Goal: Task Accomplishment & Management: Complete application form

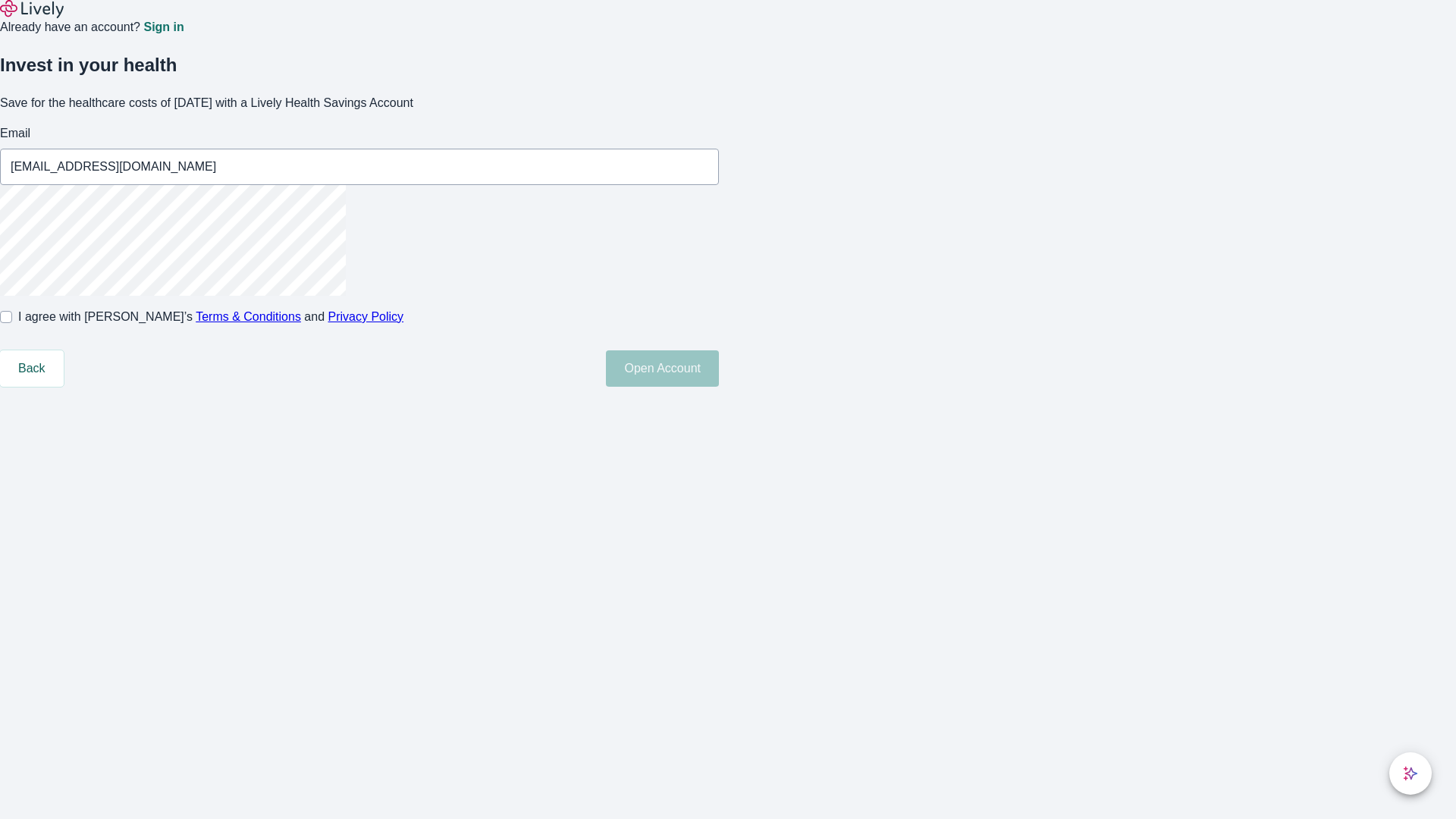
click at [13, 323] on input "I agree with Lively’s Terms & Conditions and Privacy Policy" at bounding box center [6, 317] width 13 height 13
checkbox input "true"
click at [719, 387] on button "Open Account" at bounding box center [662, 368] width 113 height 37
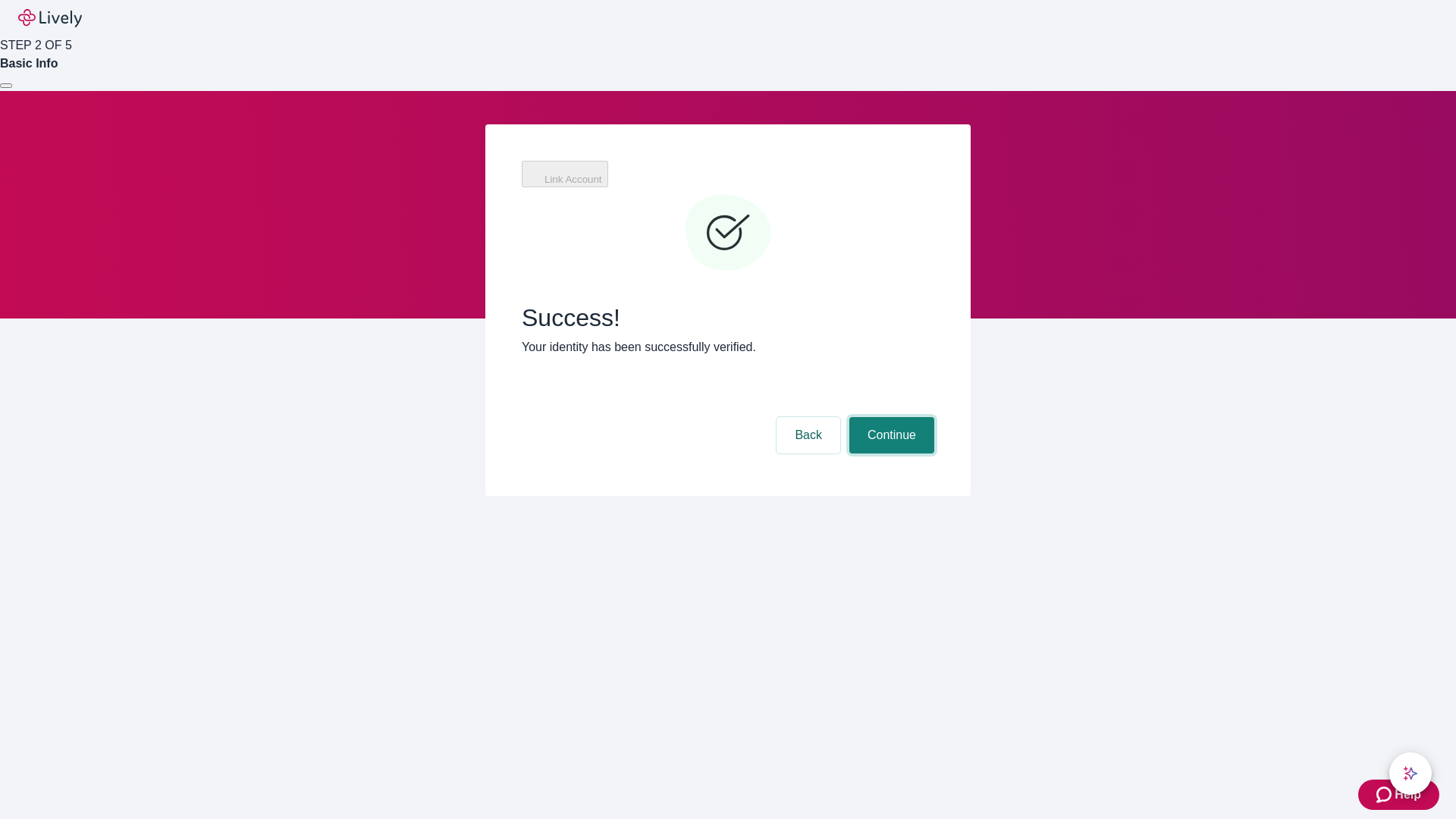
click at [890, 418] on button "Continue" at bounding box center [891, 436] width 85 height 37
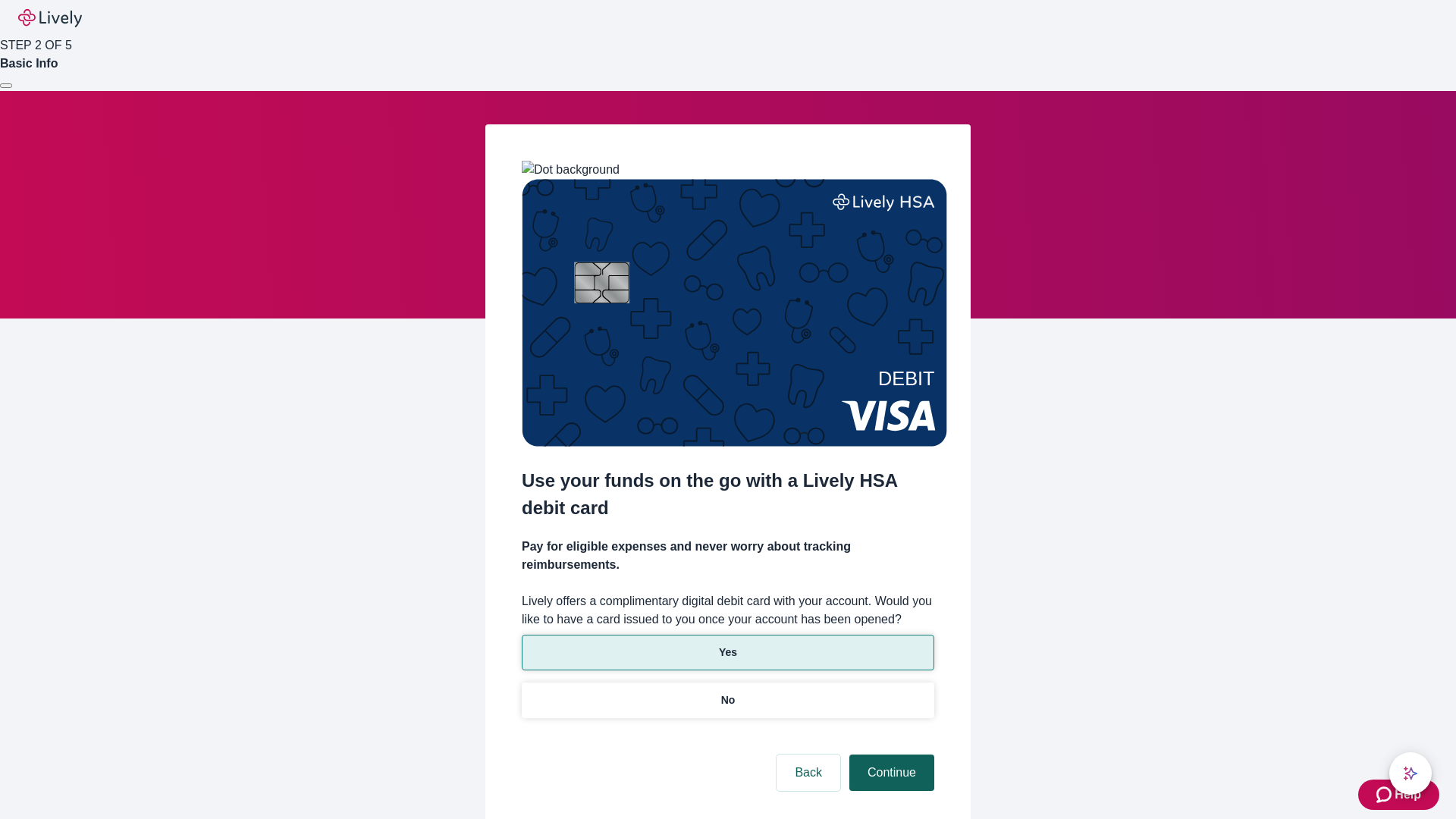
click at [727, 645] on p "Yes" at bounding box center [728, 653] width 18 height 16
click at [890, 754] on button "Continue" at bounding box center [891, 772] width 85 height 37
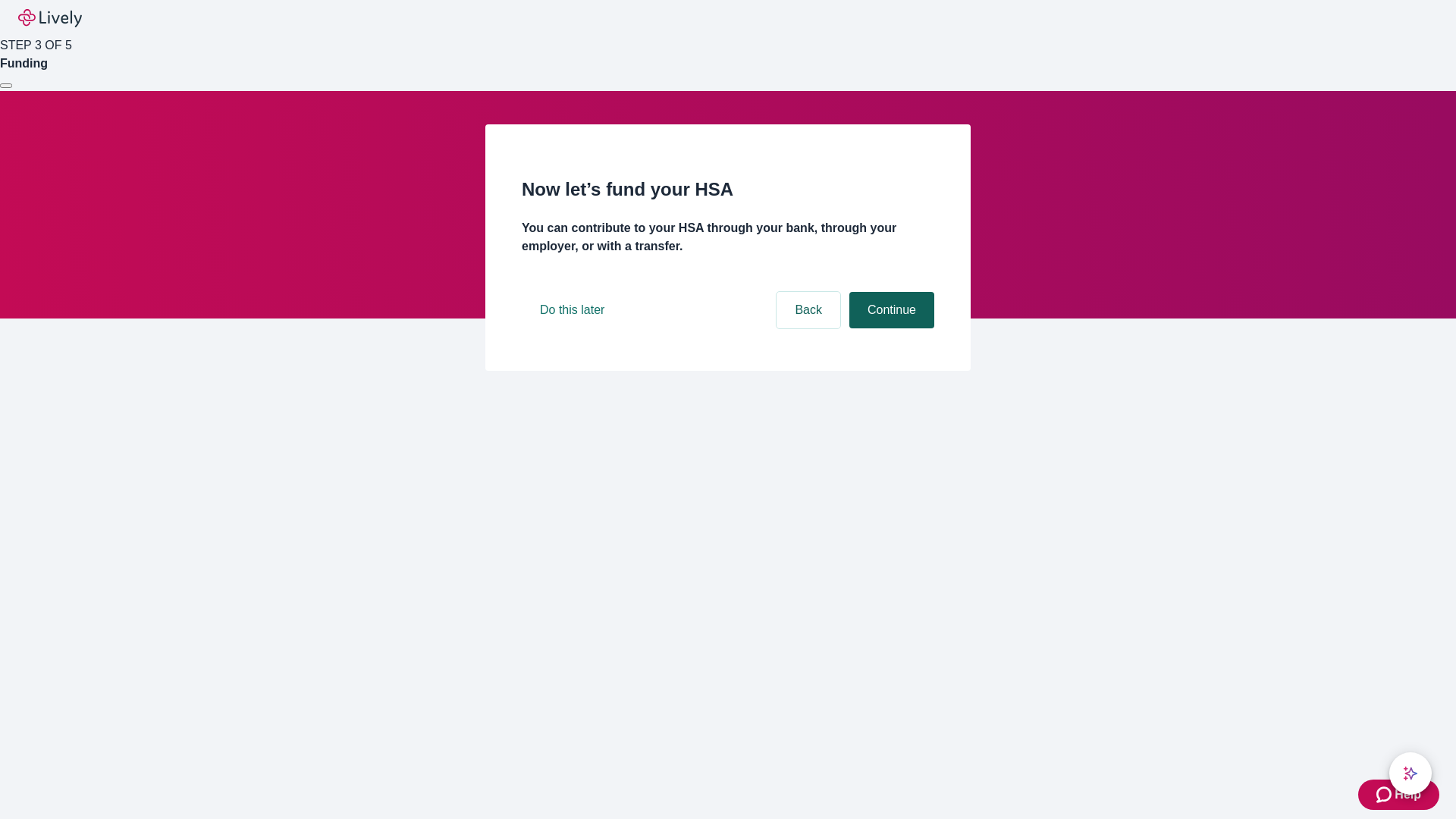
click at [890, 329] on button "Continue" at bounding box center [891, 310] width 85 height 37
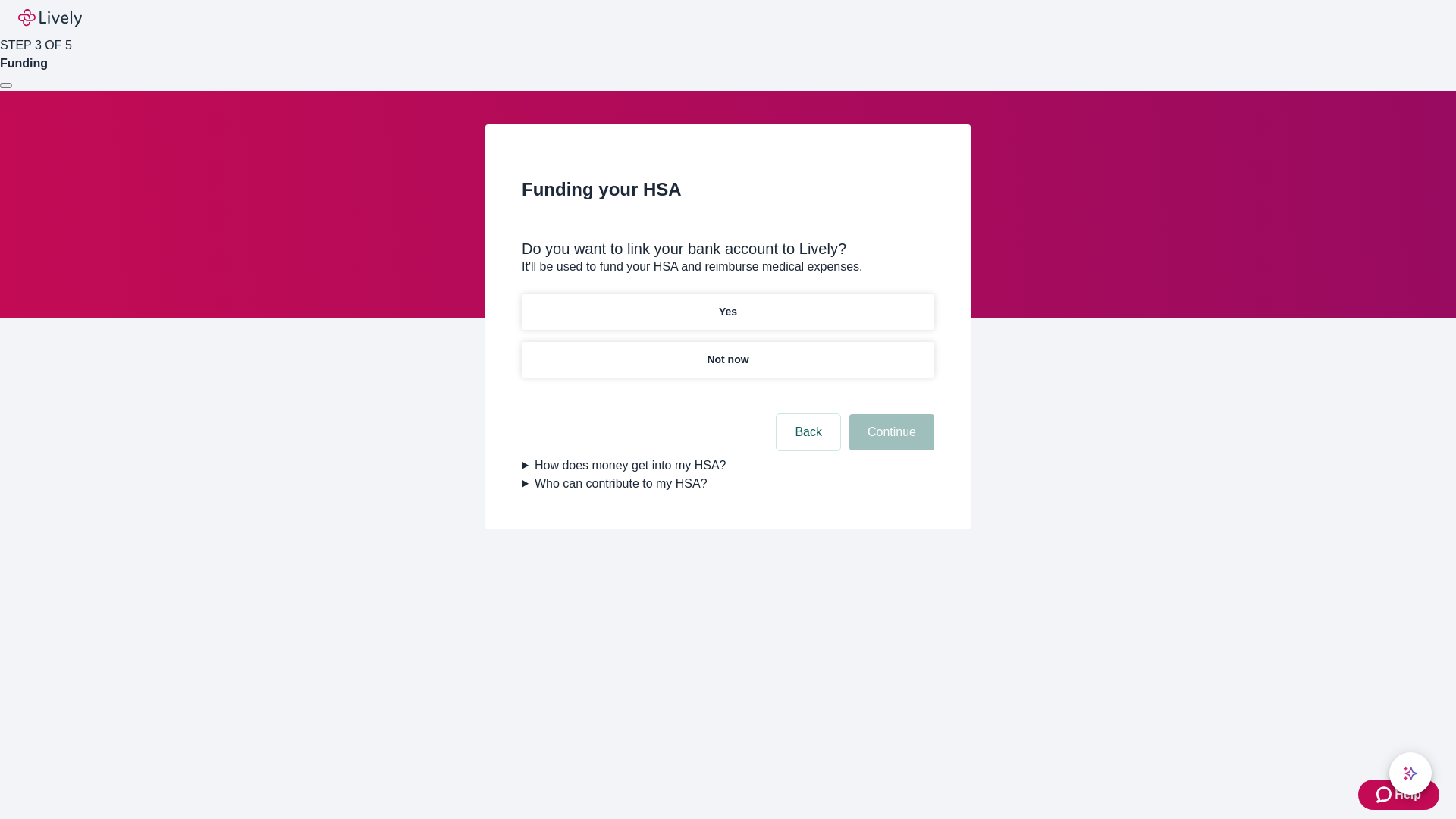
click at [727, 304] on p "Yes" at bounding box center [728, 313] width 18 height 16
click at [890, 414] on button "Continue" at bounding box center [891, 432] width 85 height 37
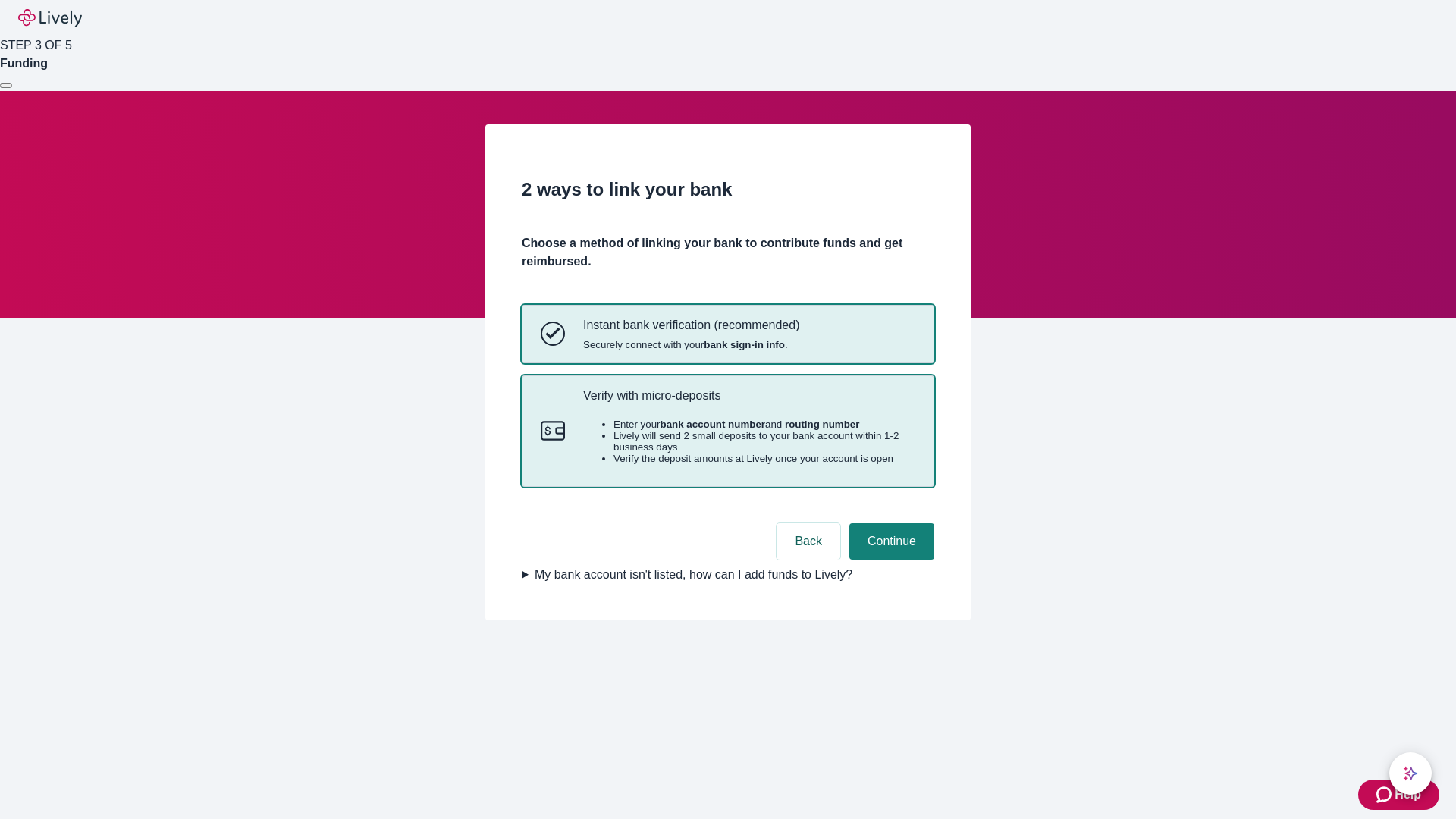
click at [749, 403] on p "Verify with micro-deposits" at bounding box center [750, 395] width 332 height 14
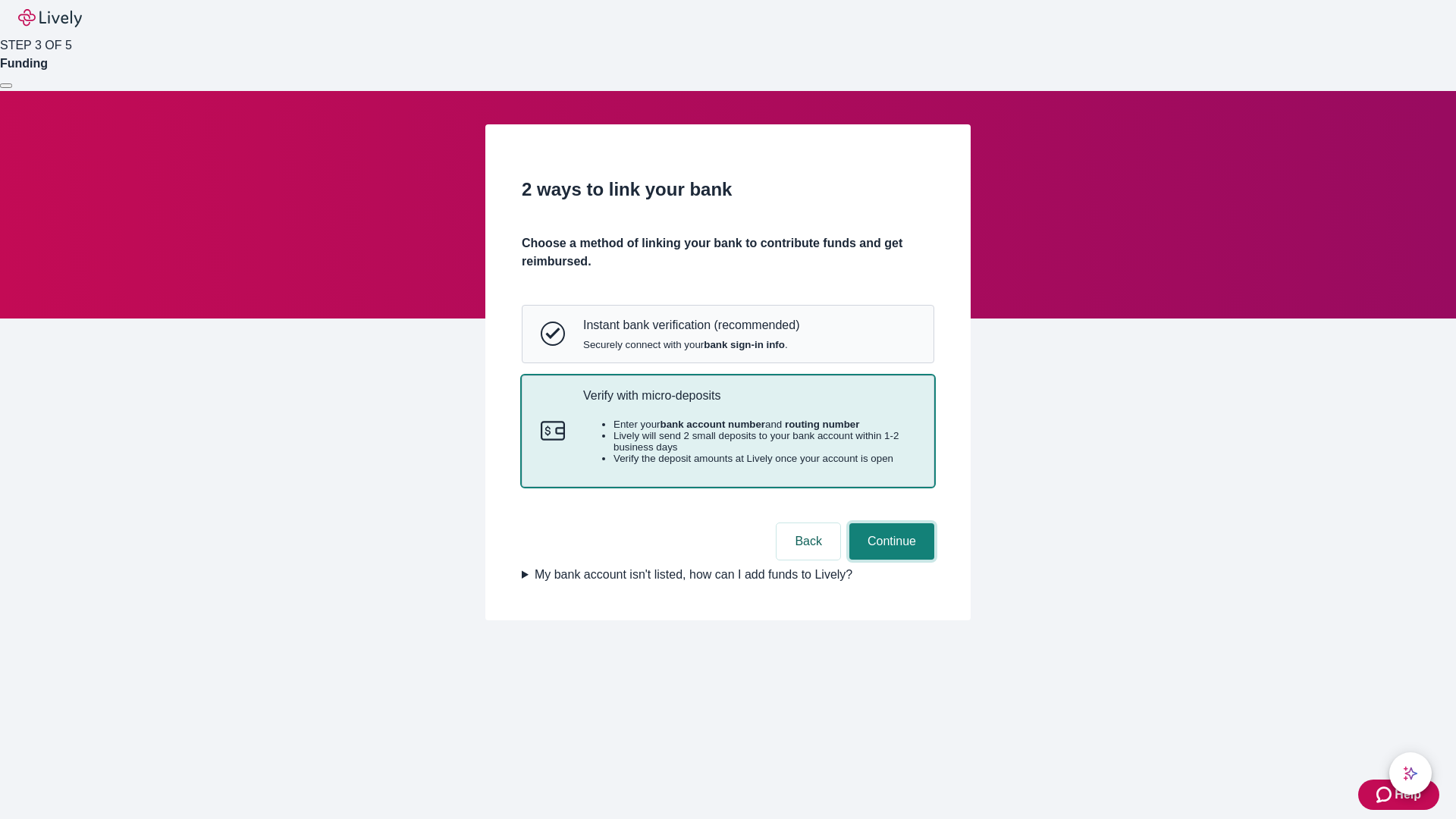
click at [890, 559] on button "Continue" at bounding box center [891, 542] width 85 height 37
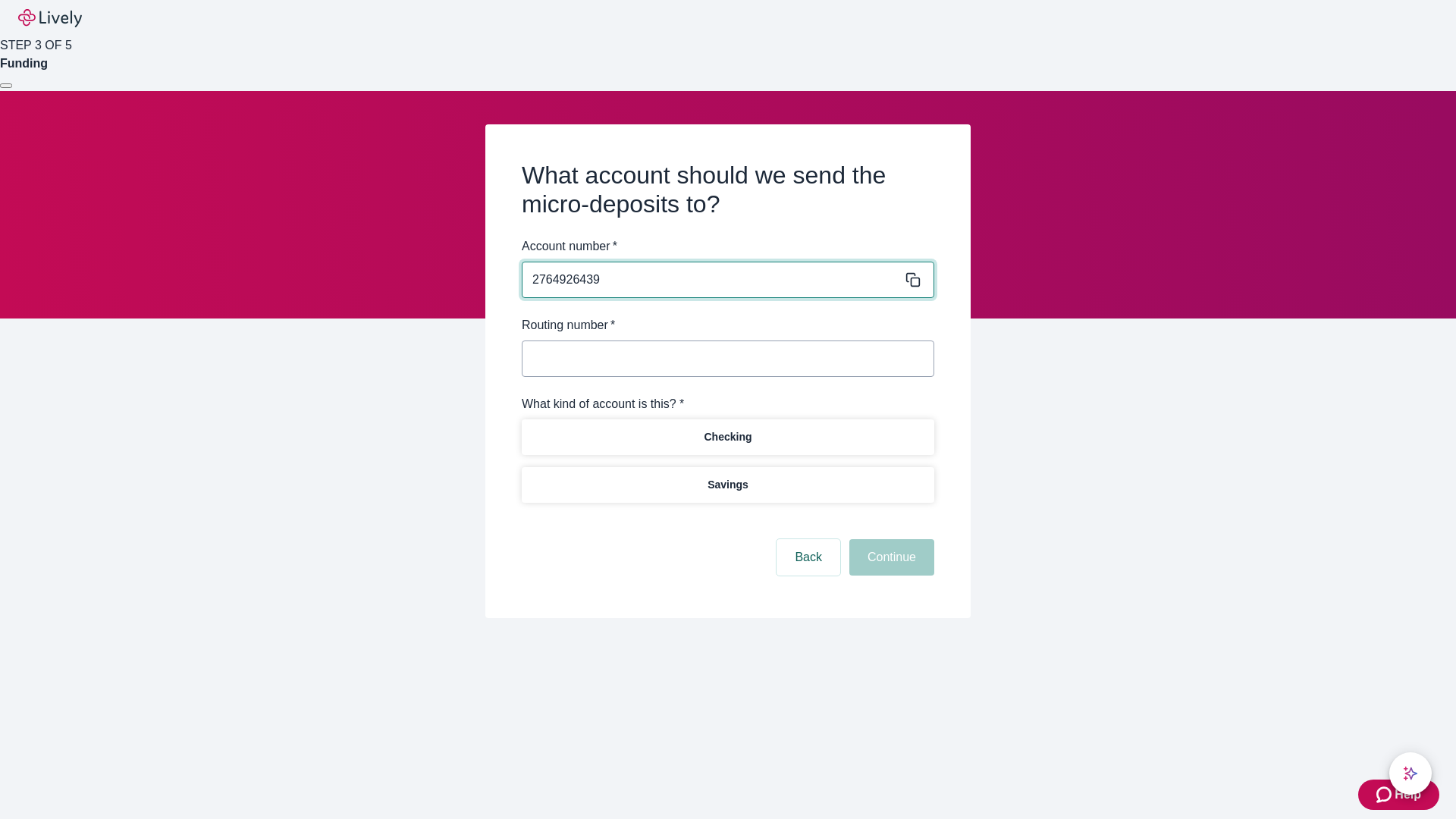
type input "2764926439"
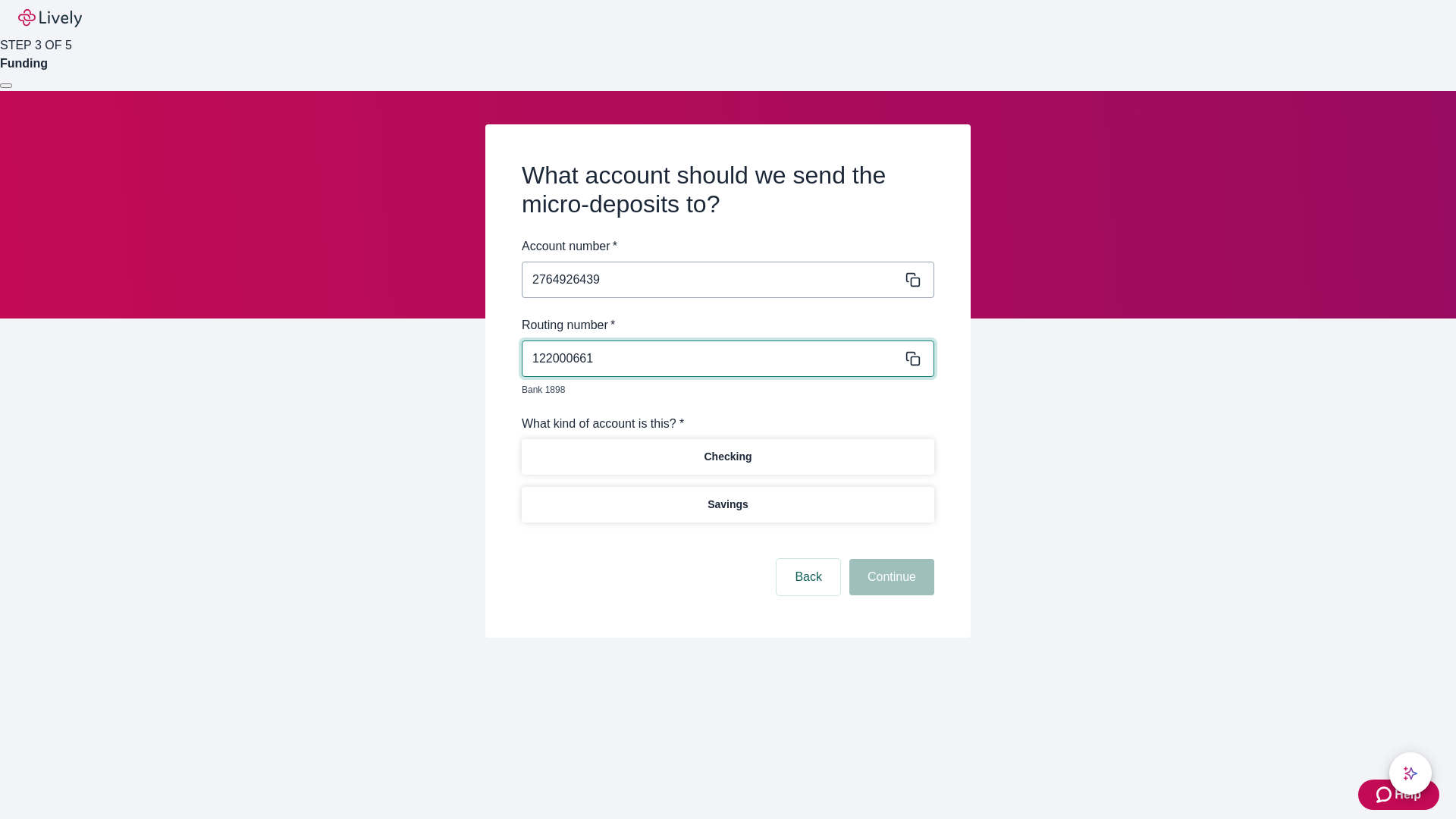
type input "122000661"
click at [727, 449] on p "Checking" at bounding box center [727, 457] width 48 height 16
click at [890, 559] on button "Continue" at bounding box center [891, 577] width 85 height 37
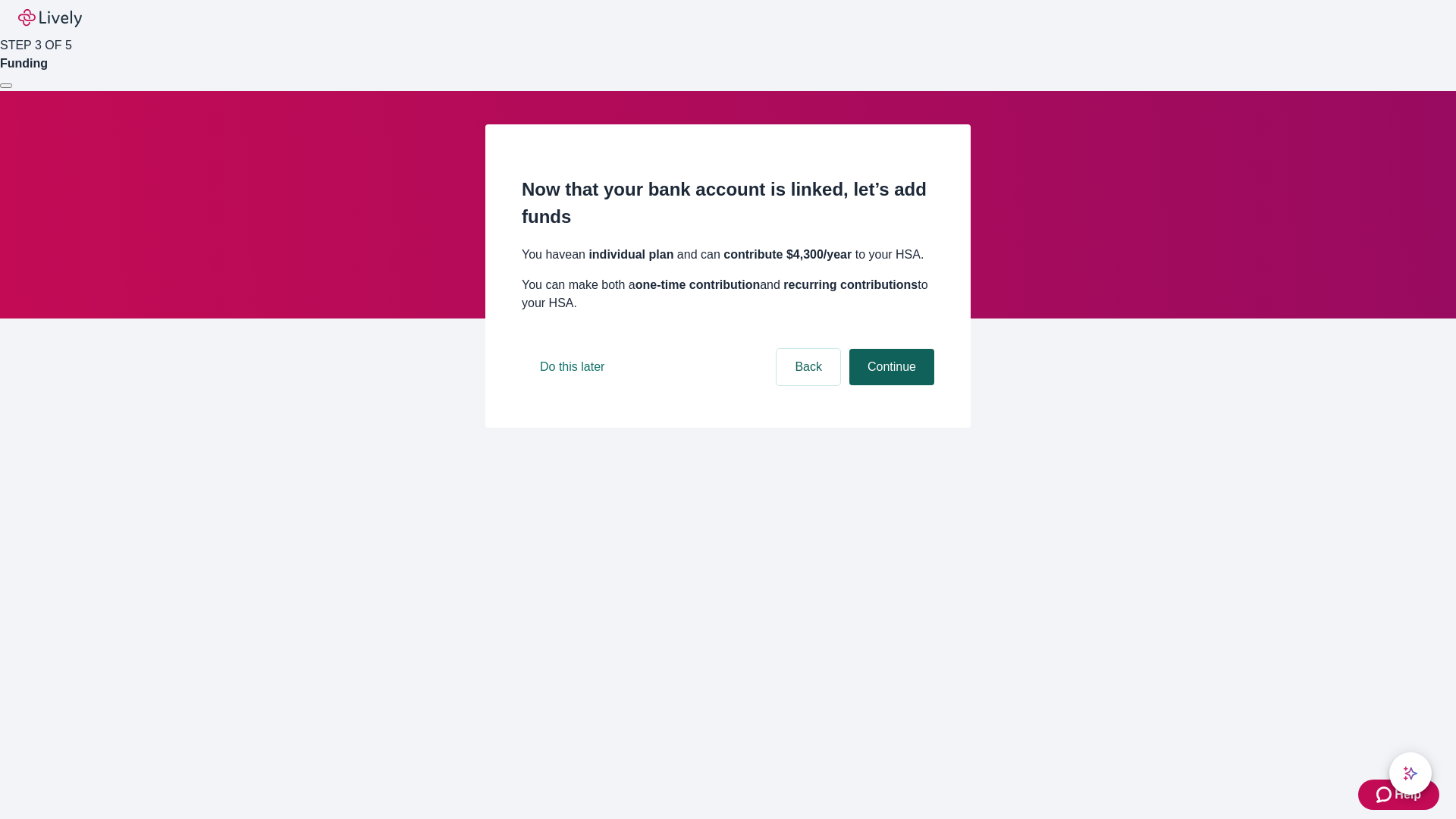
click at [890, 385] on button "Continue" at bounding box center [891, 367] width 85 height 37
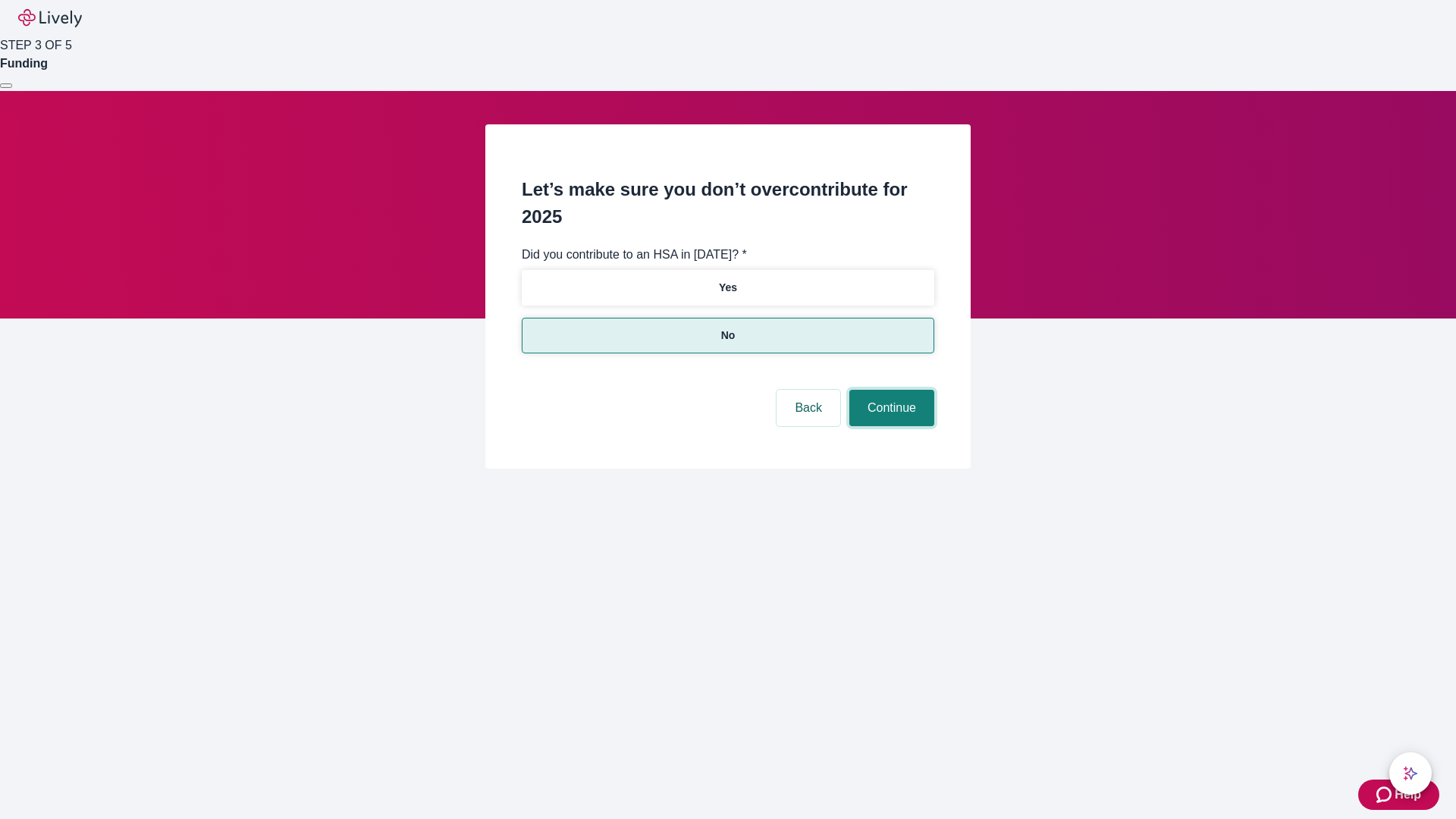
click at [890, 390] on button "Continue" at bounding box center [891, 408] width 85 height 37
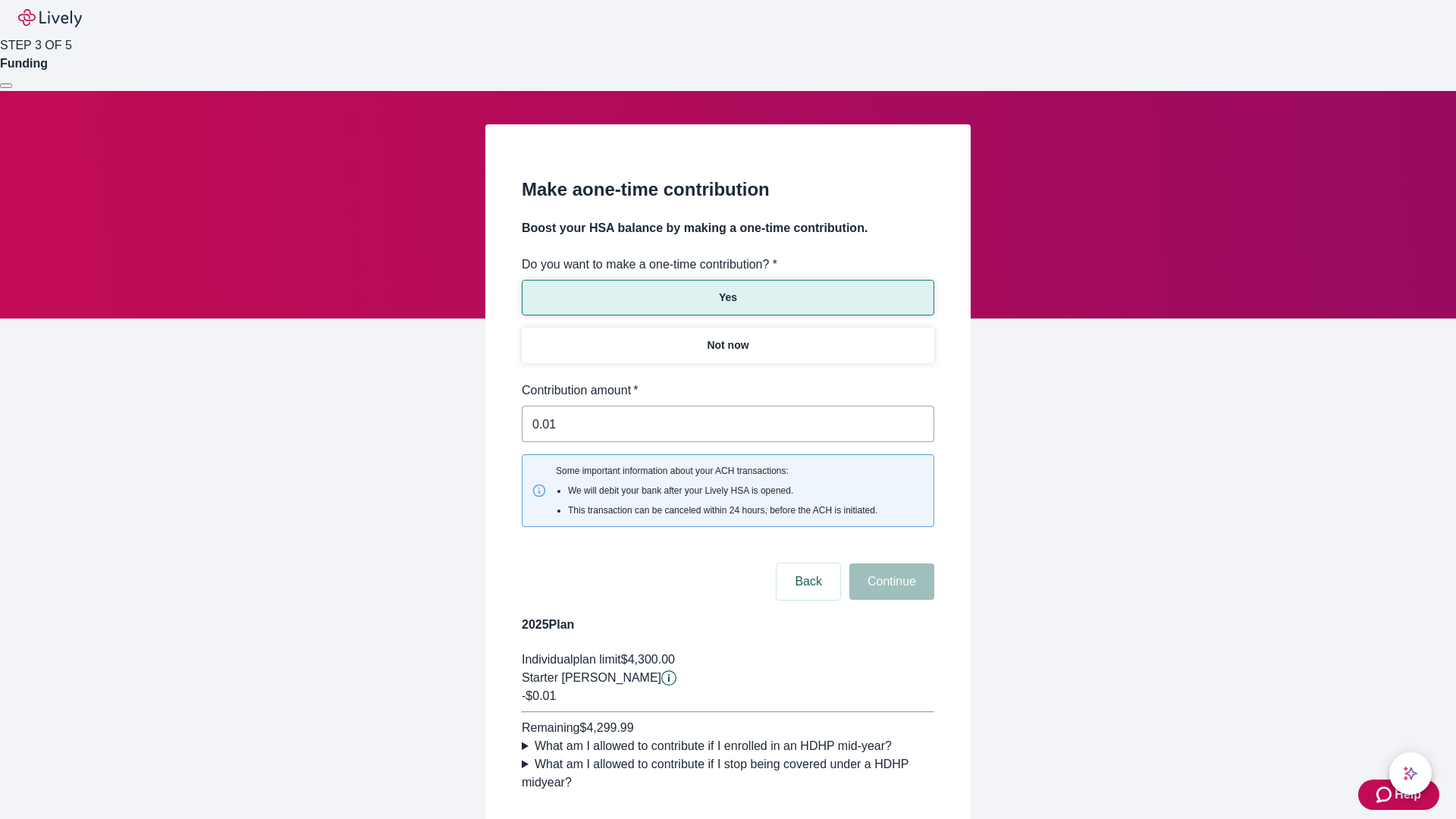
type input "0.01"
click at [890, 564] on button "Continue" at bounding box center [891, 582] width 85 height 37
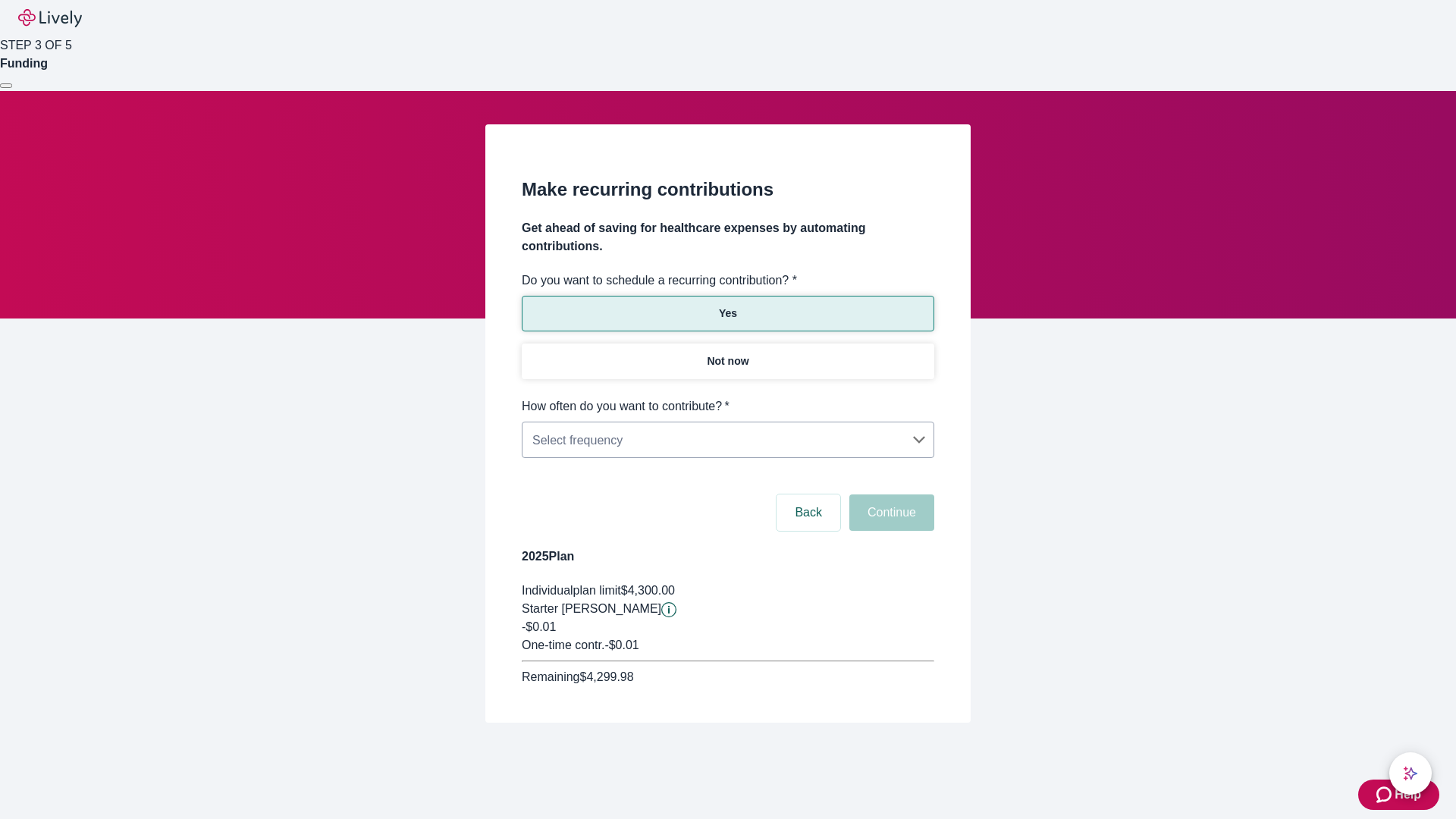
click at [727, 398] on body "Help STEP 3 OF 5 Funding Make recurring contributions Get ahead of saving for h…" at bounding box center [728, 398] width 1456 height 796
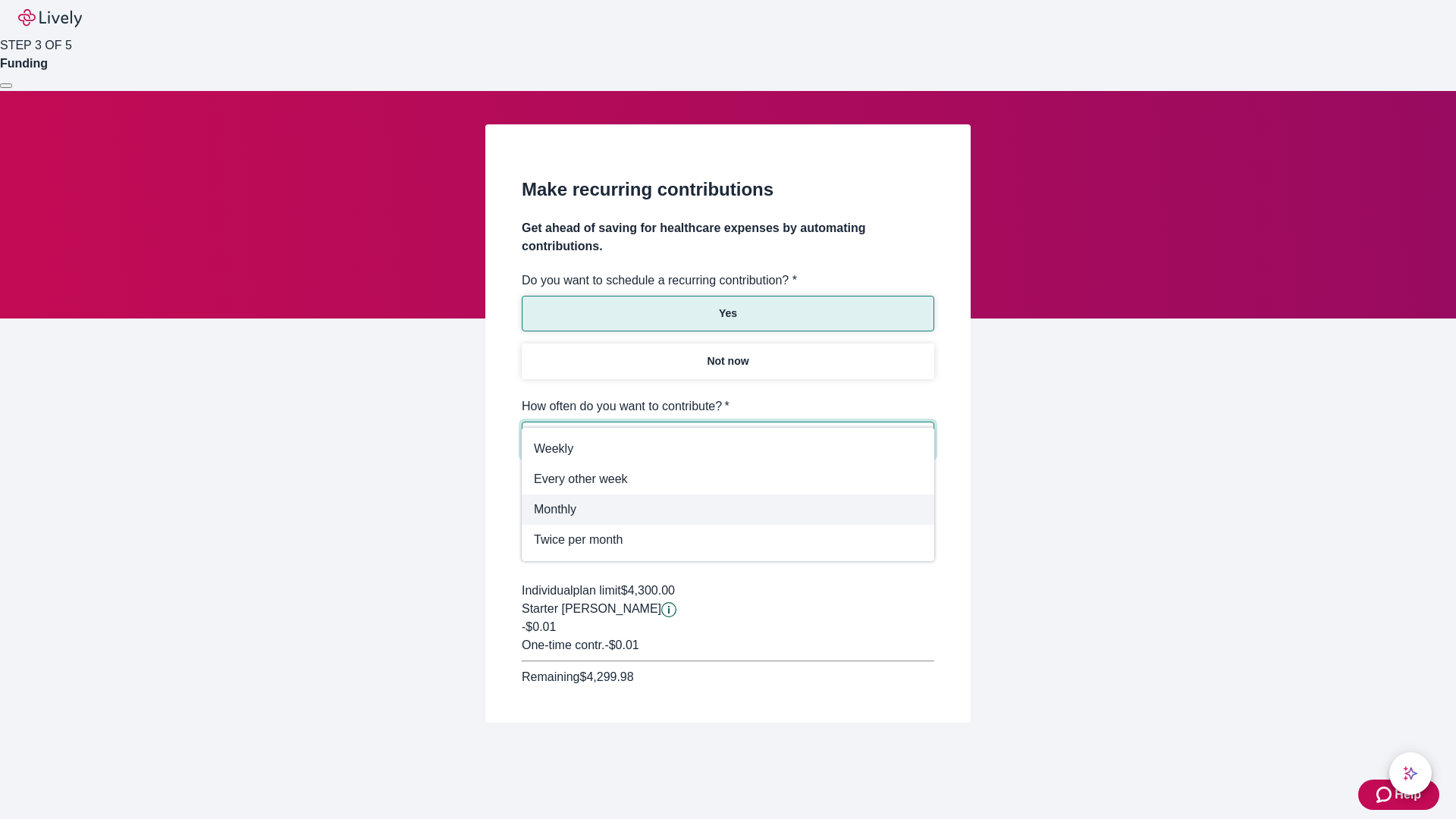
click at [728, 510] on span "Monthly" at bounding box center [728, 510] width 388 height 18
type input "Monthly"
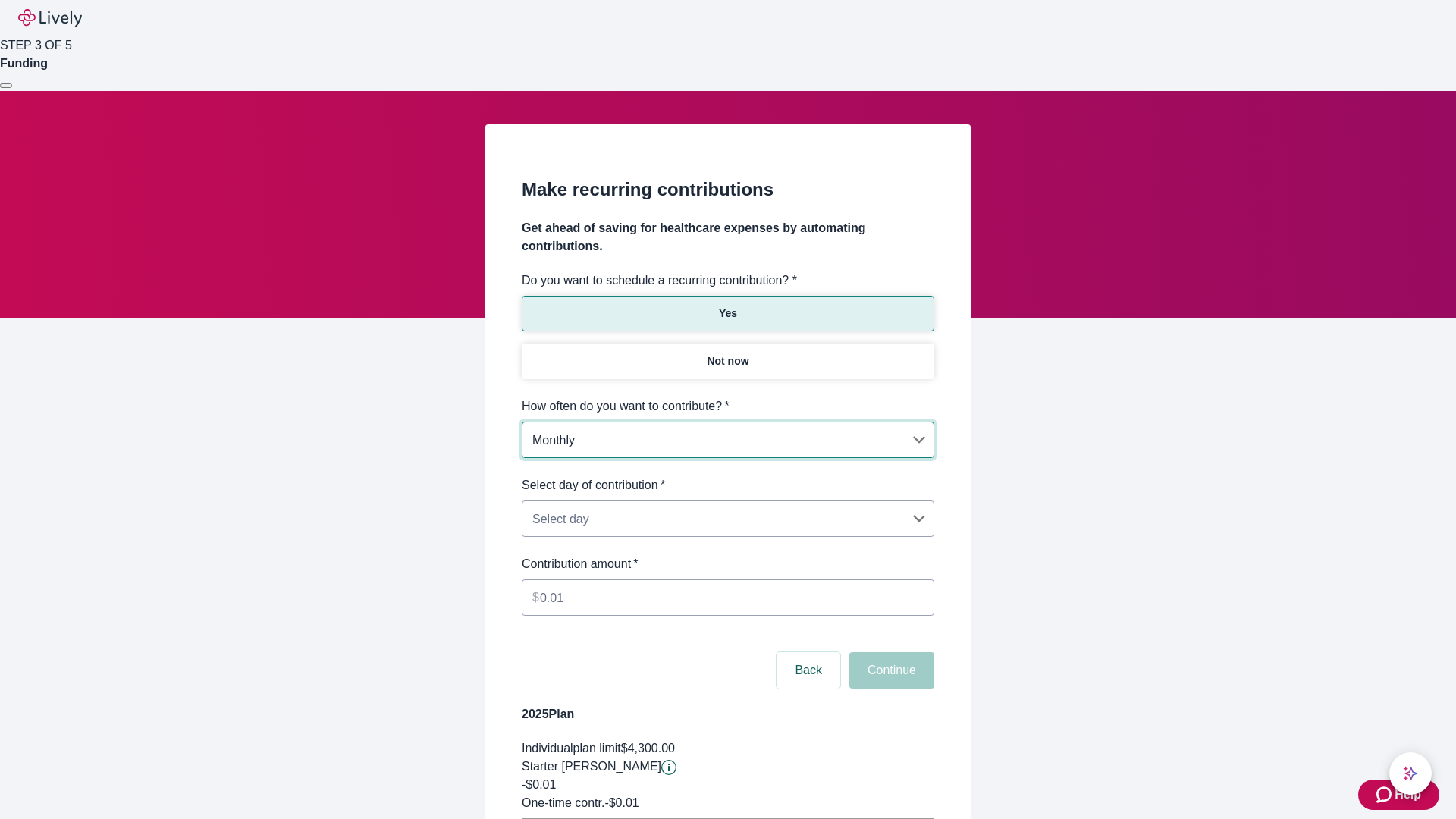
click at [727, 476] on body "Help STEP 3 OF 5 Funding Make recurring contributions Get ahead of saving for h…" at bounding box center [728, 477] width 1456 height 954
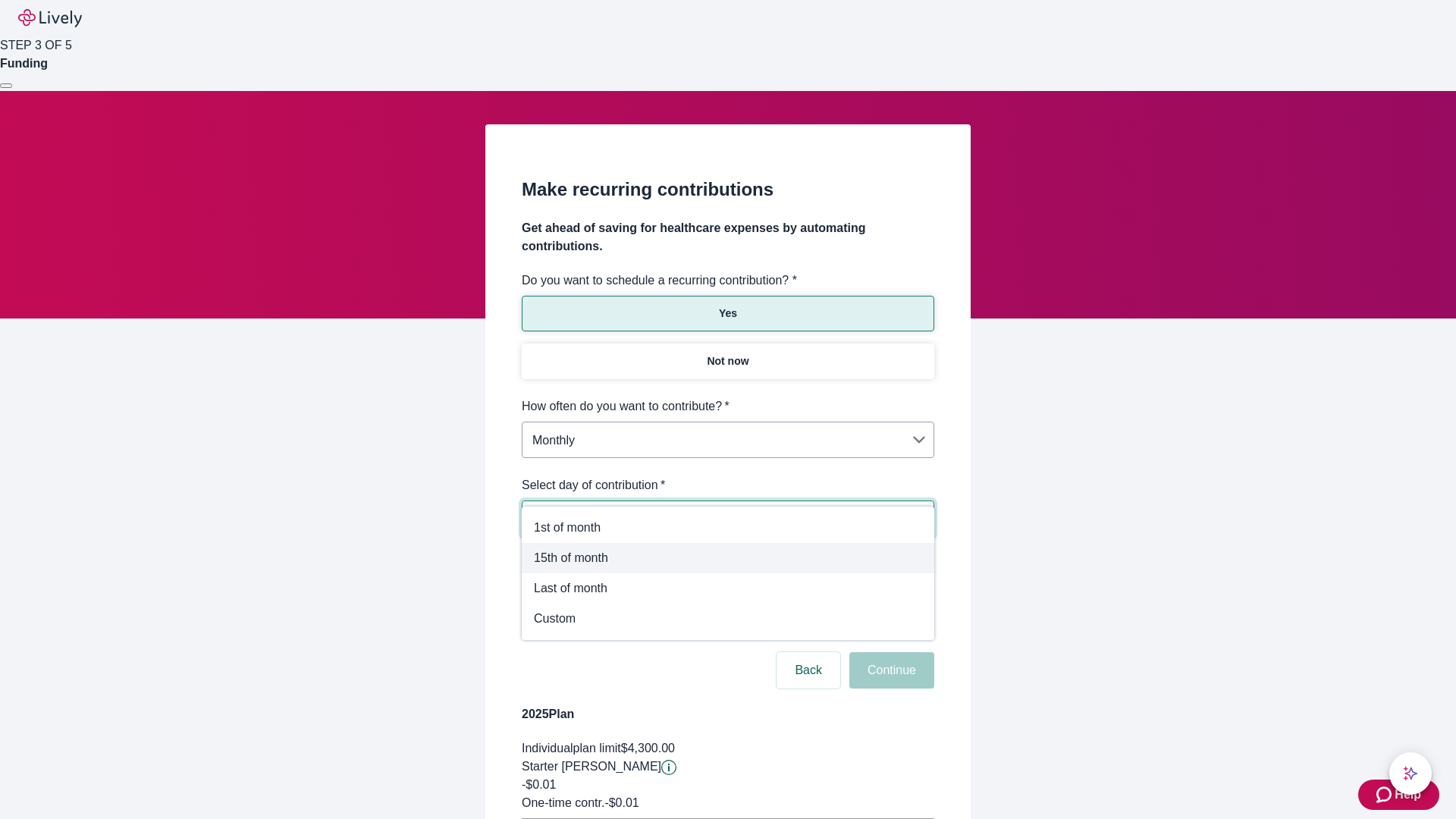
click at [728, 559] on span "15th of month" at bounding box center [728, 559] width 388 height 18
type input "Monthly15th"
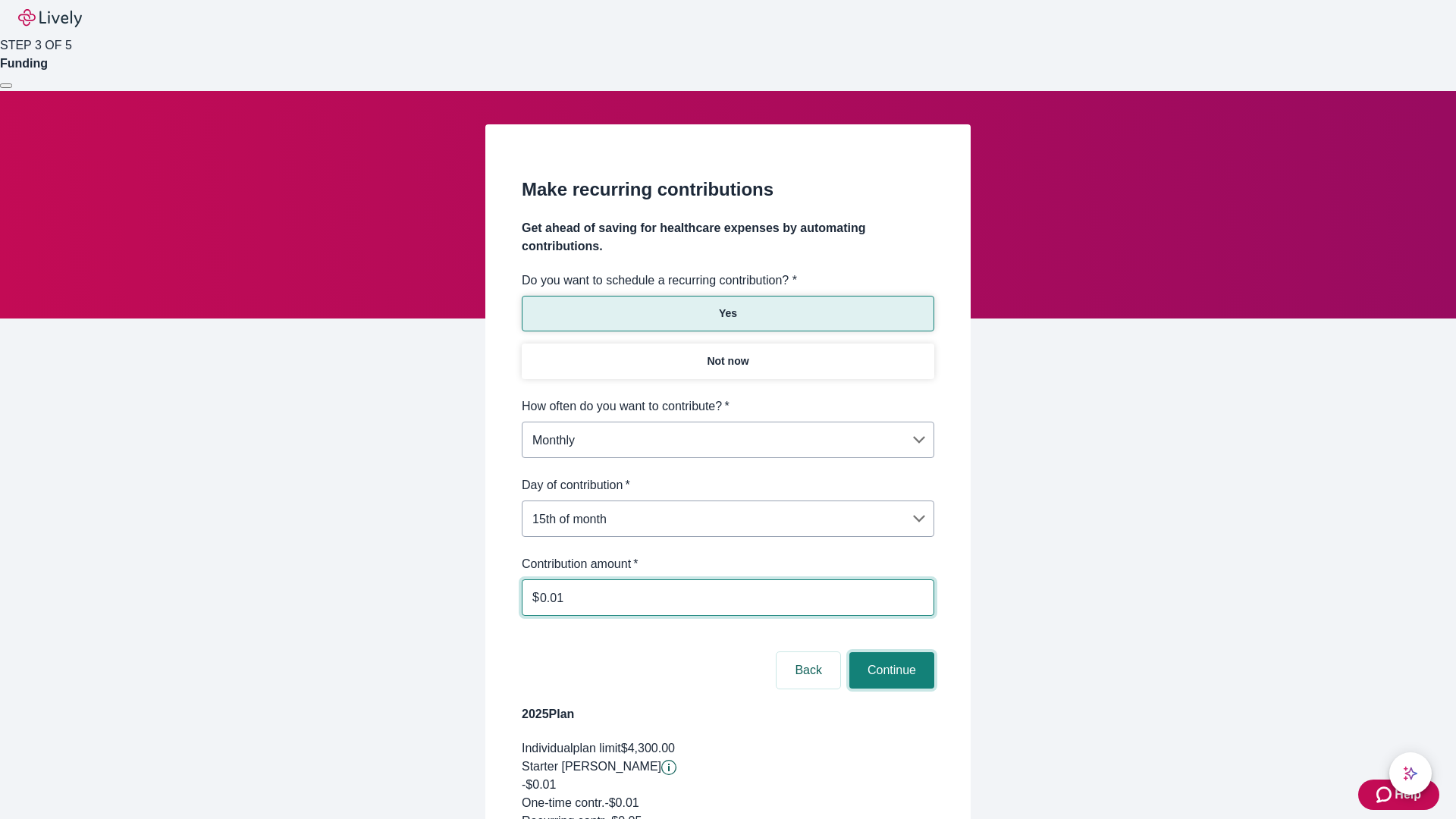
click at [890, 652] on button "Continue" at bounding box center [891, 670] width 85 height 37
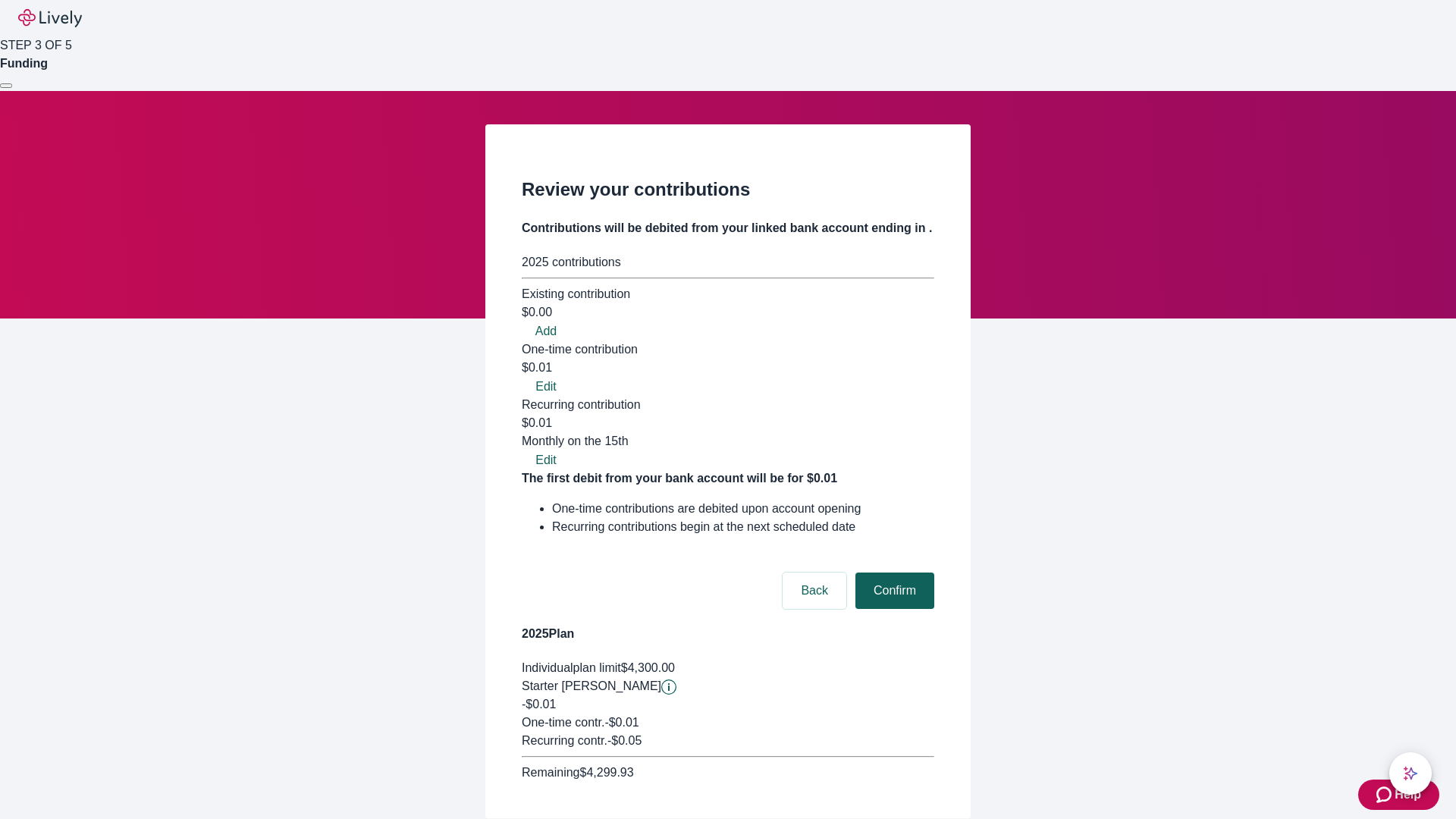
click at [892, 573] on button "Confirm" at bounding box center [895, 591] width 79 height 37
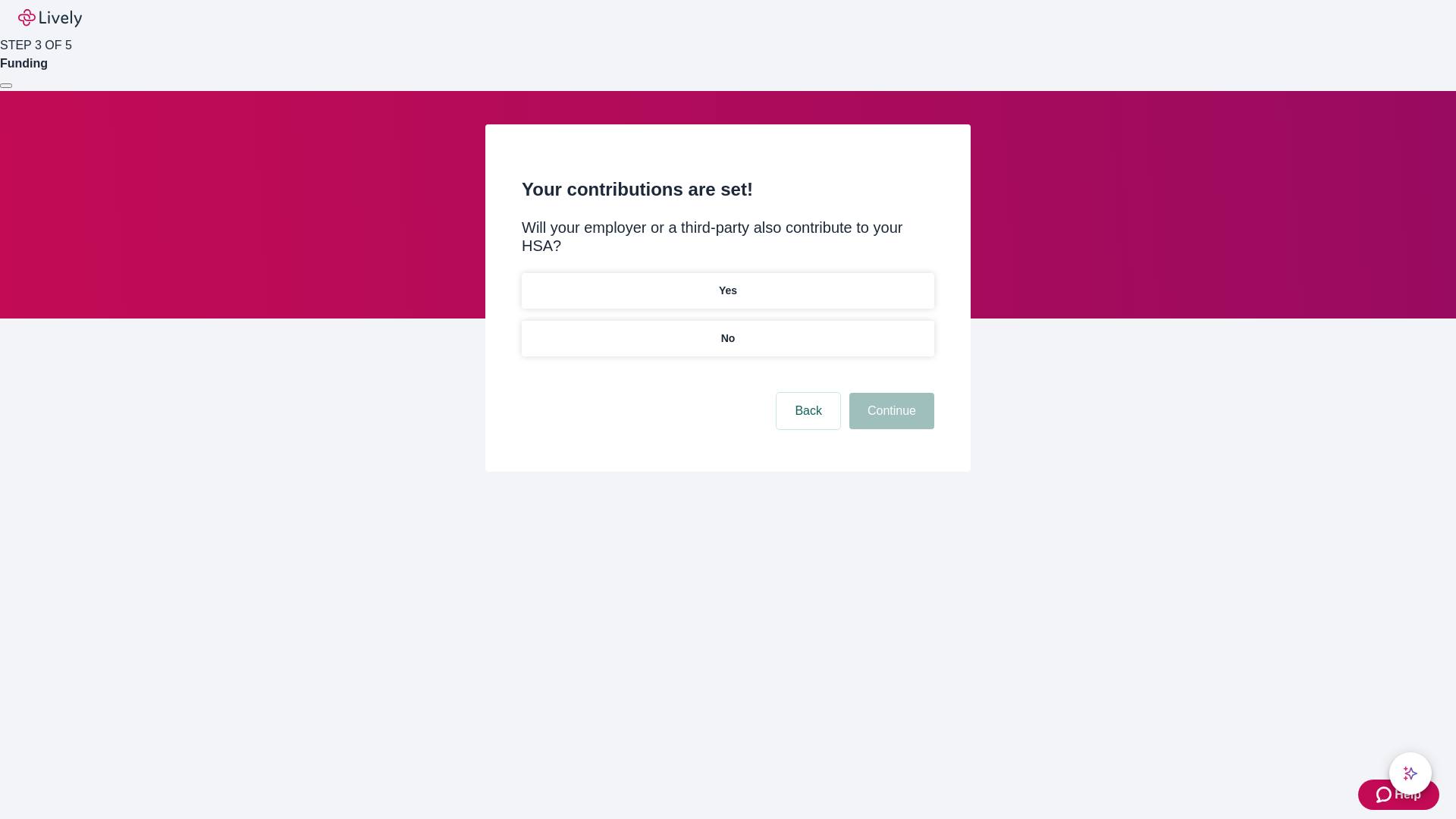
click at [727, 283] on p "Yes" at bounding box center [728, 291] width 18 height 16
click at [890, 393] on button "Continue" at bounding box center [891, 411] width 85 height 37
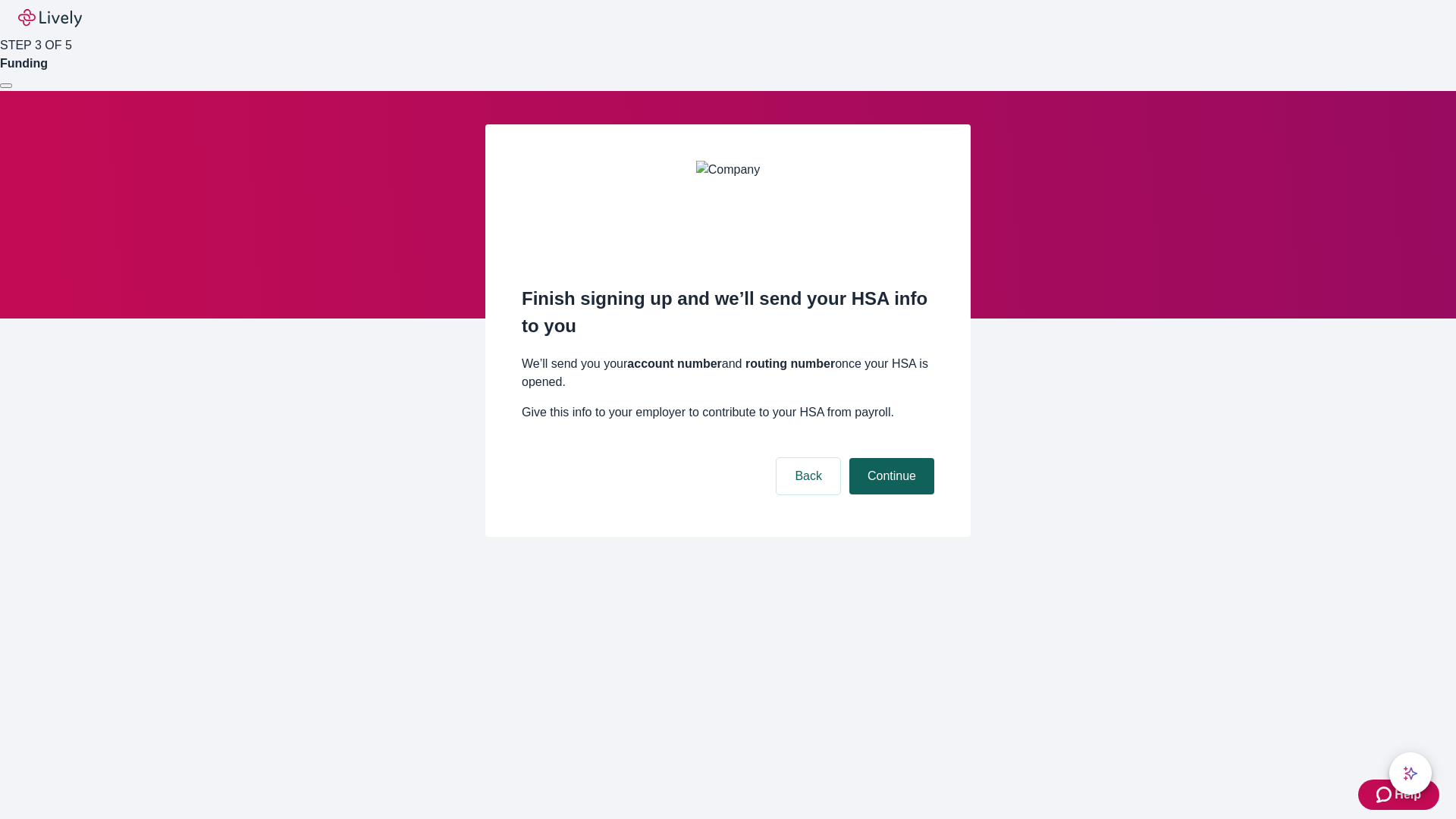
click at [890, 458] on button "Continue" at bounding box center [891, 476] width 85 height 37
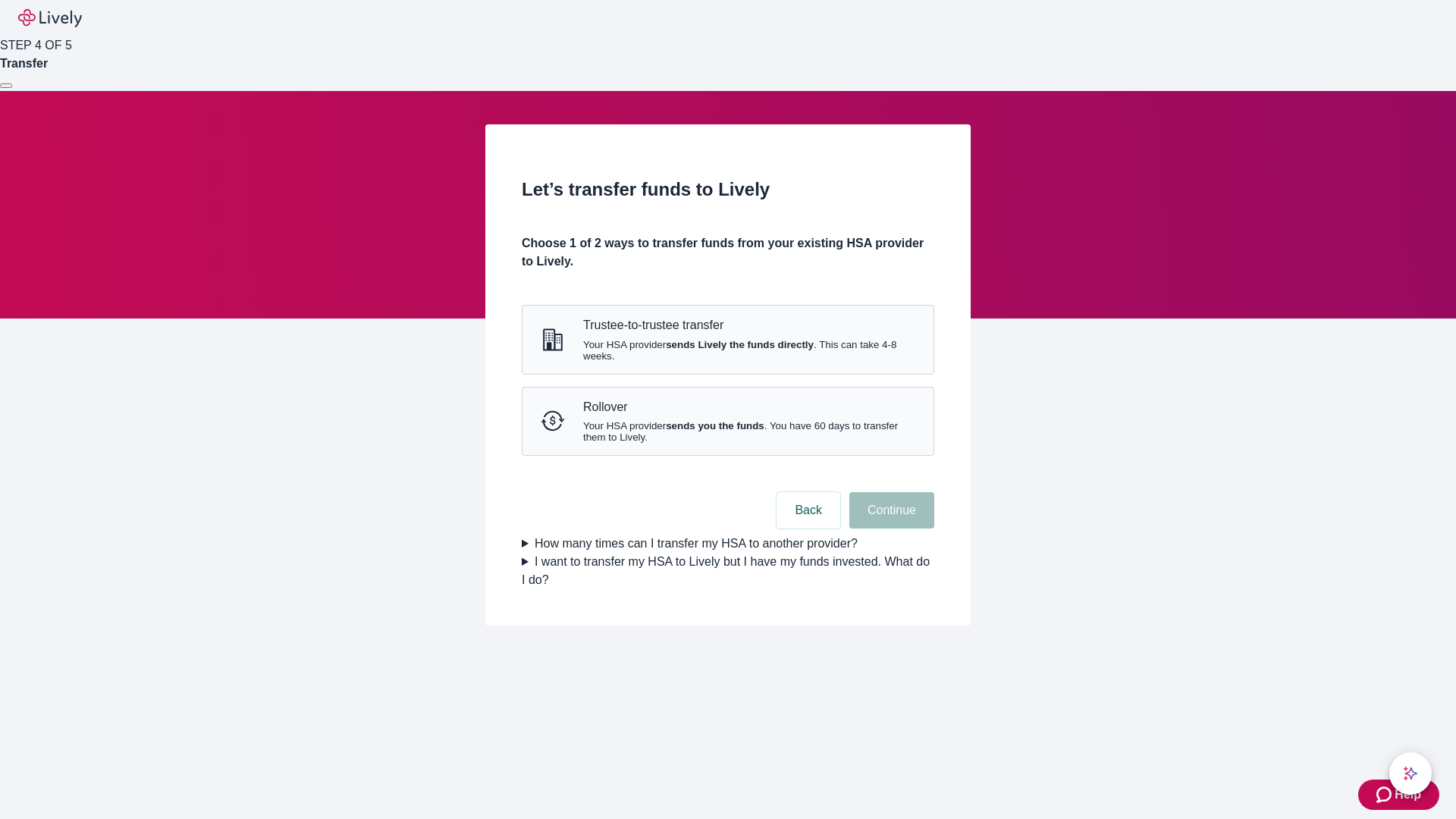
click at [727, 350] on strong "sends Lively the funds directly" at bounding box center [740, 345] width 148 height 12
click at [890, 529] on button "Continue" at bounding box center [891, 510] width 85 height 37
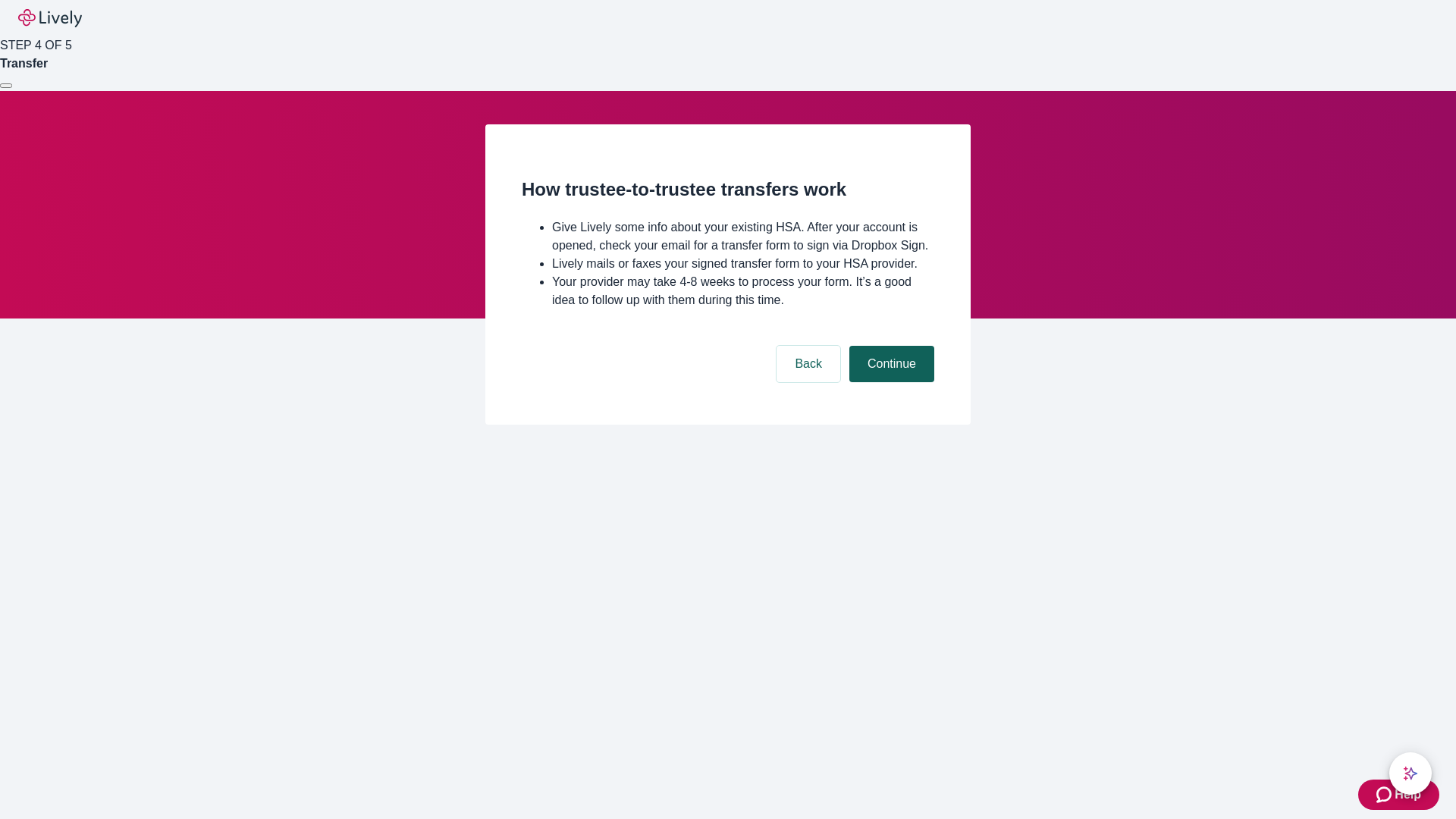
click at [890, 383] on button "Continue" at bounding box center [891, 364] width 85 height 37
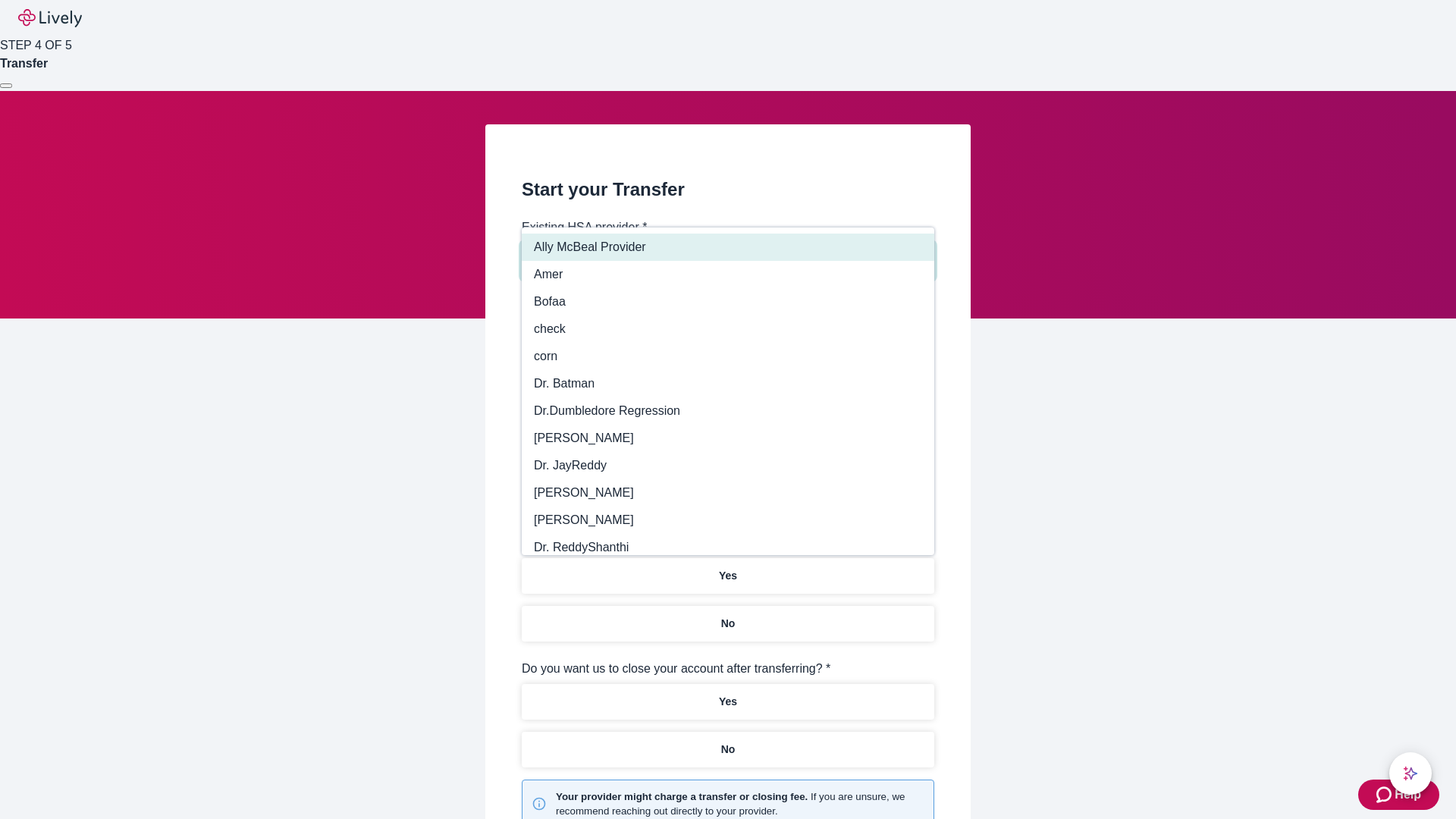
type input "Other"
type input "Health Equity"
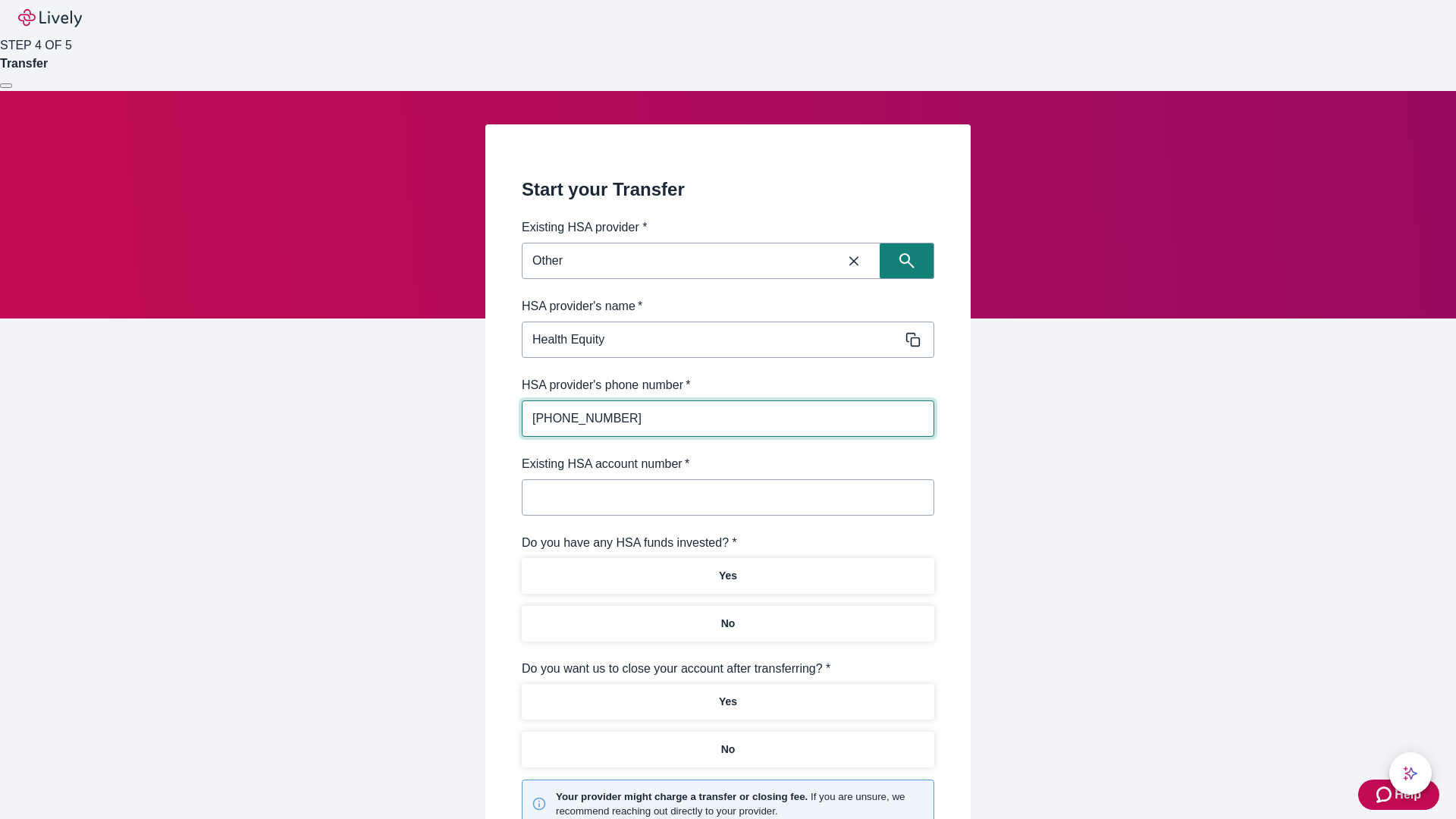
type input "[PHONE_NUMBER]"
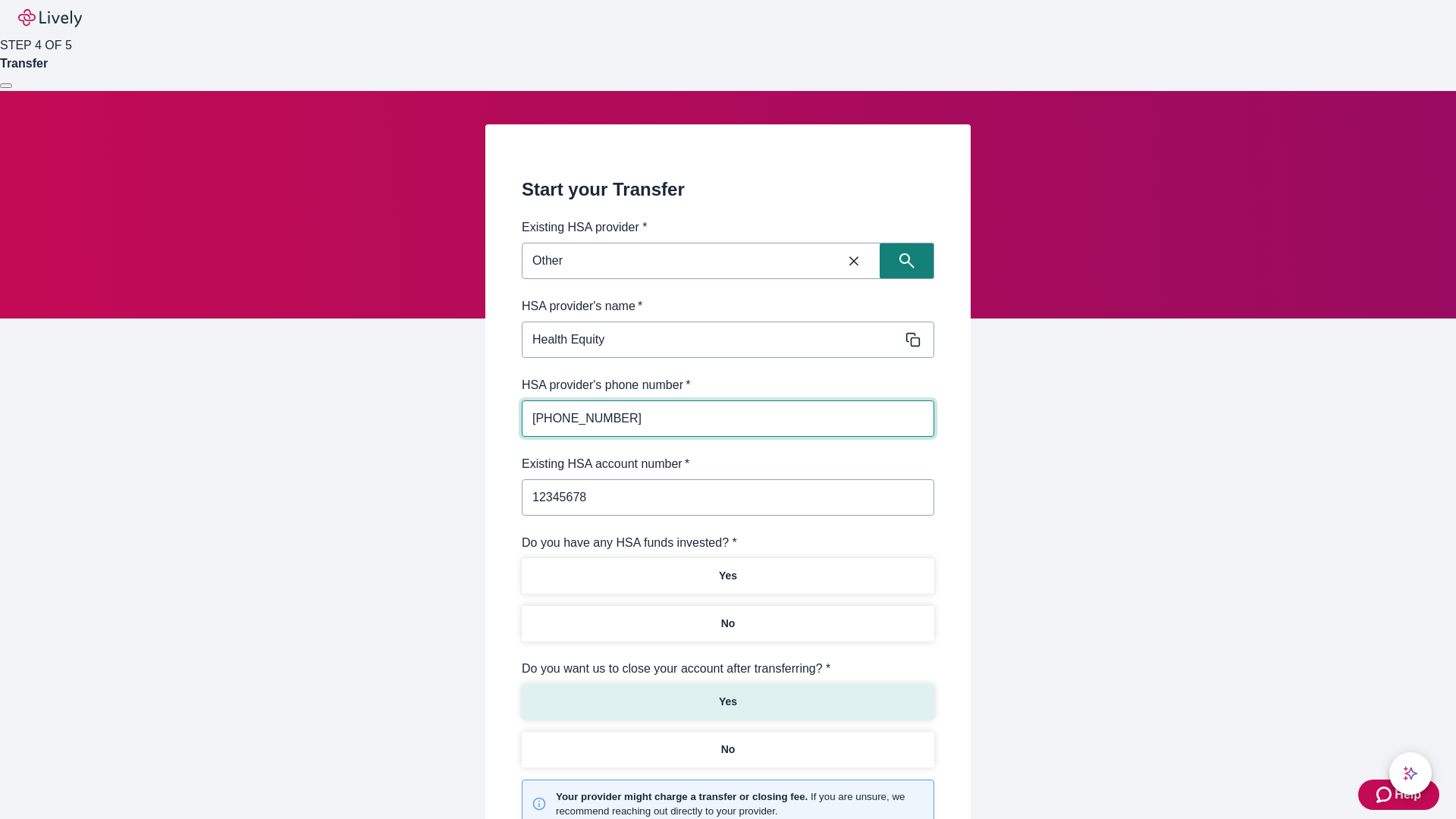
type input "12345678"
click at [727, 616] on p "No" at bounding box center [728, 624] width 14 height 16
click at [727, 694] on p "Yes" at bounding box center [728, 702] width 18 height 16
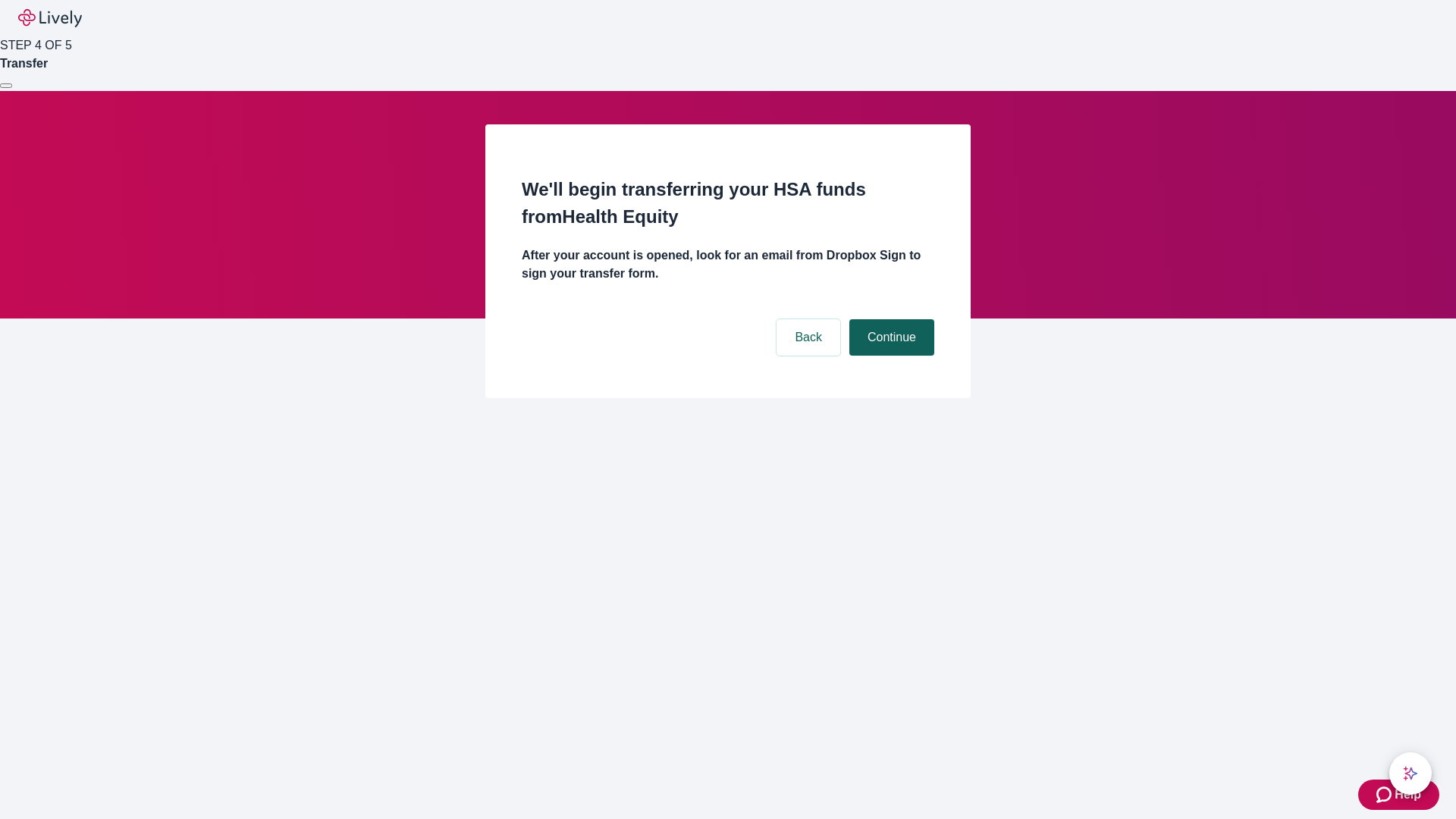
click at [890, 320] on button "Continue" at bounding box center [891, 338] width 85 height 37
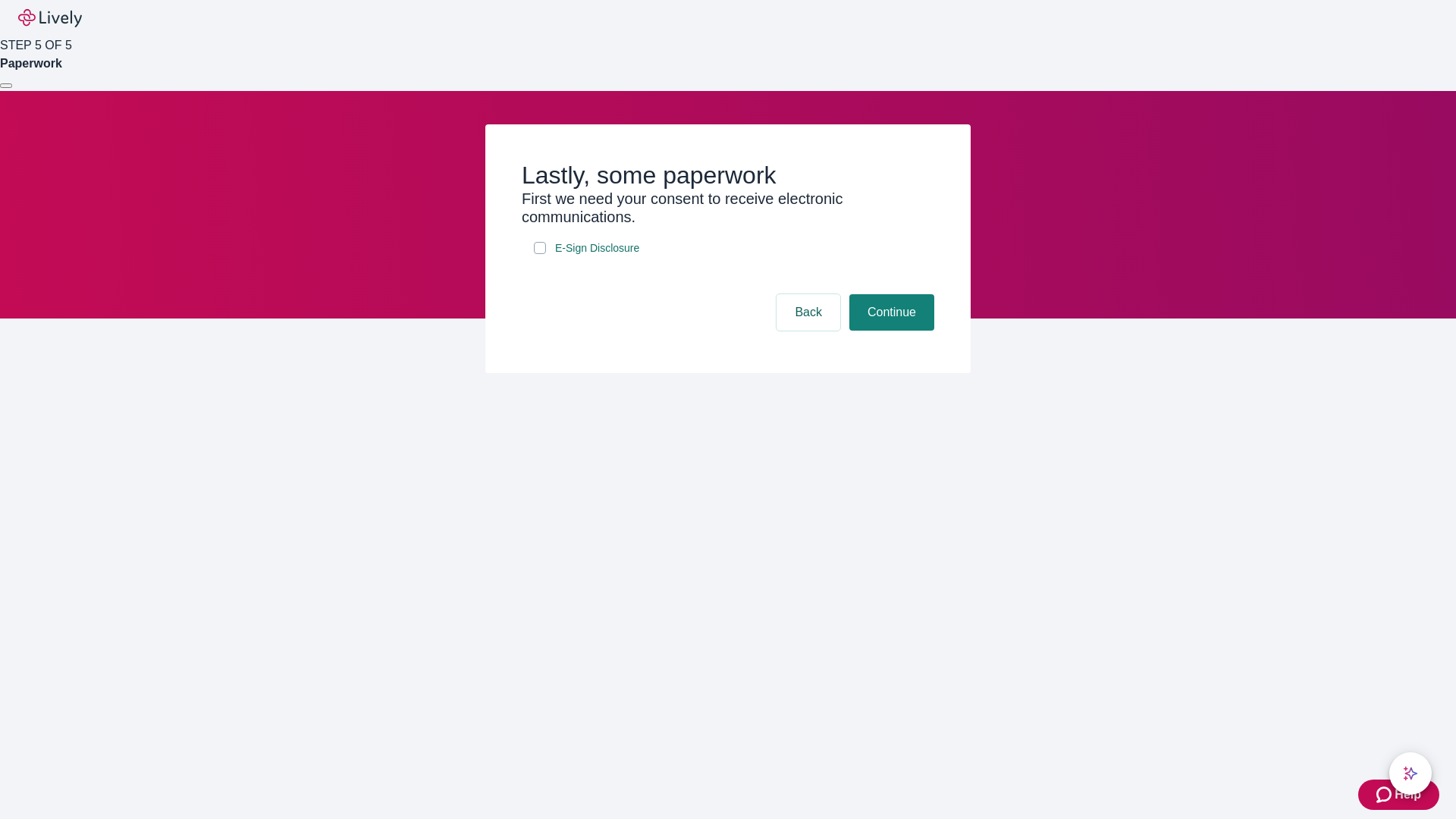
click at [539, 254] on input "E-Sign Disclosure" at bounding box center [540, 248] width 13 height 13
checkbox input "true"
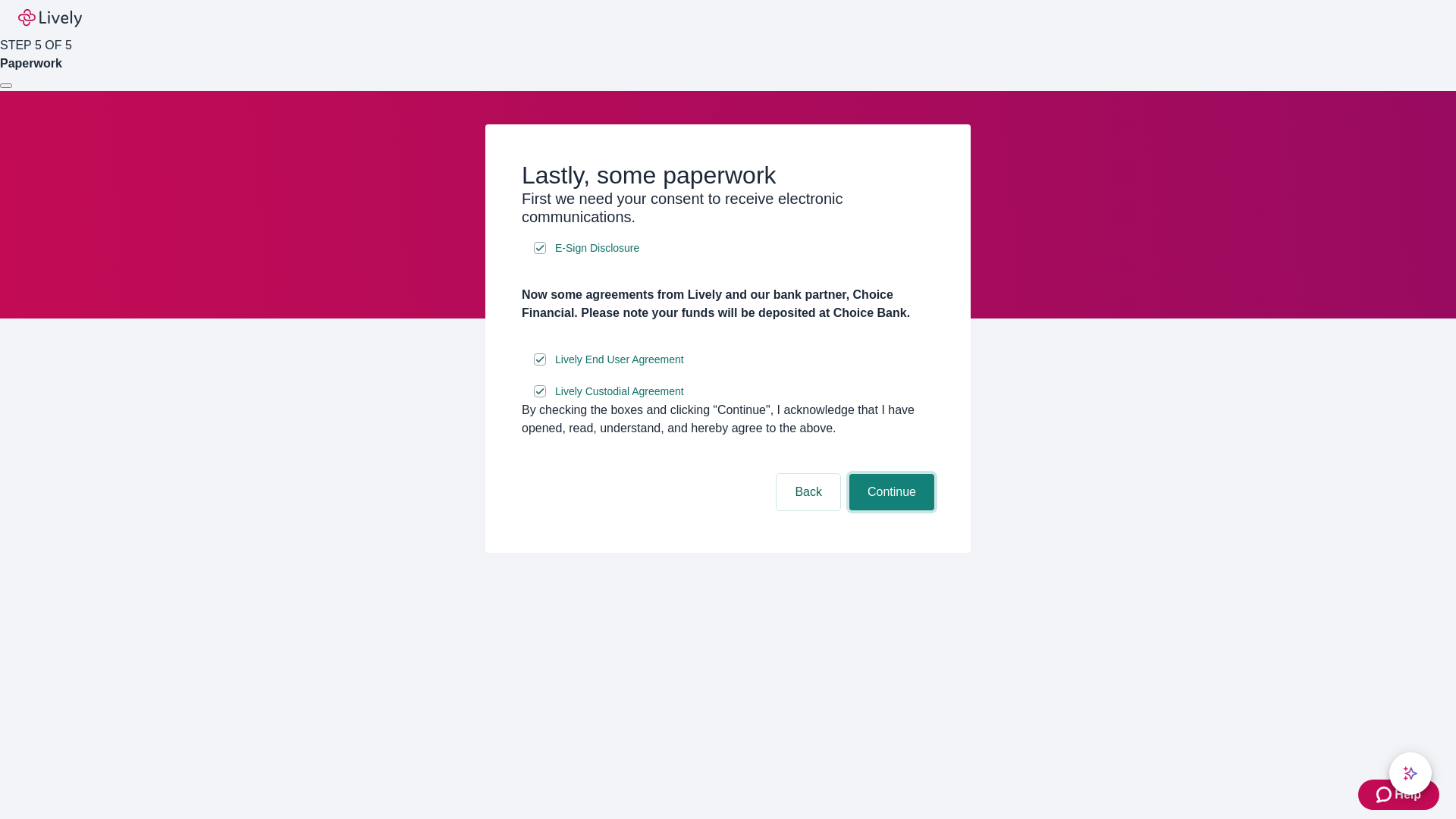
click at [890, 510] on button "Continue" at bounding box center [891, 492] width 85 height 37
